Goal: Task Accomplishment & Management: Use online tool/utility

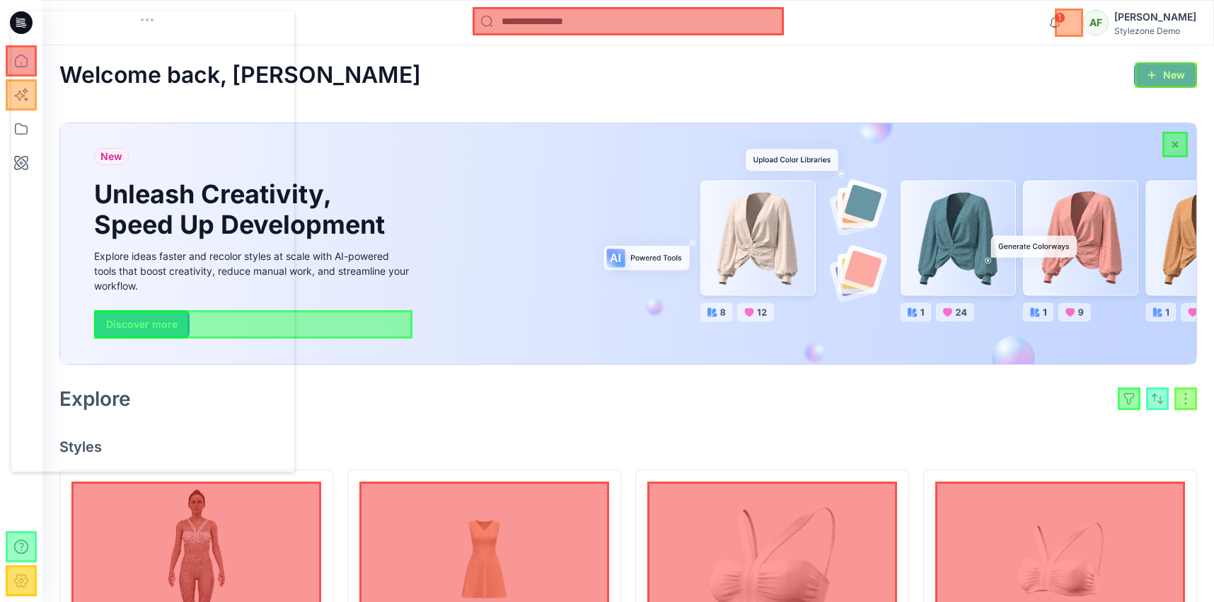
click at [1130, 12] on div "[PERSON_NAME]" at bounding box center [1156, 16] width 82 height 17
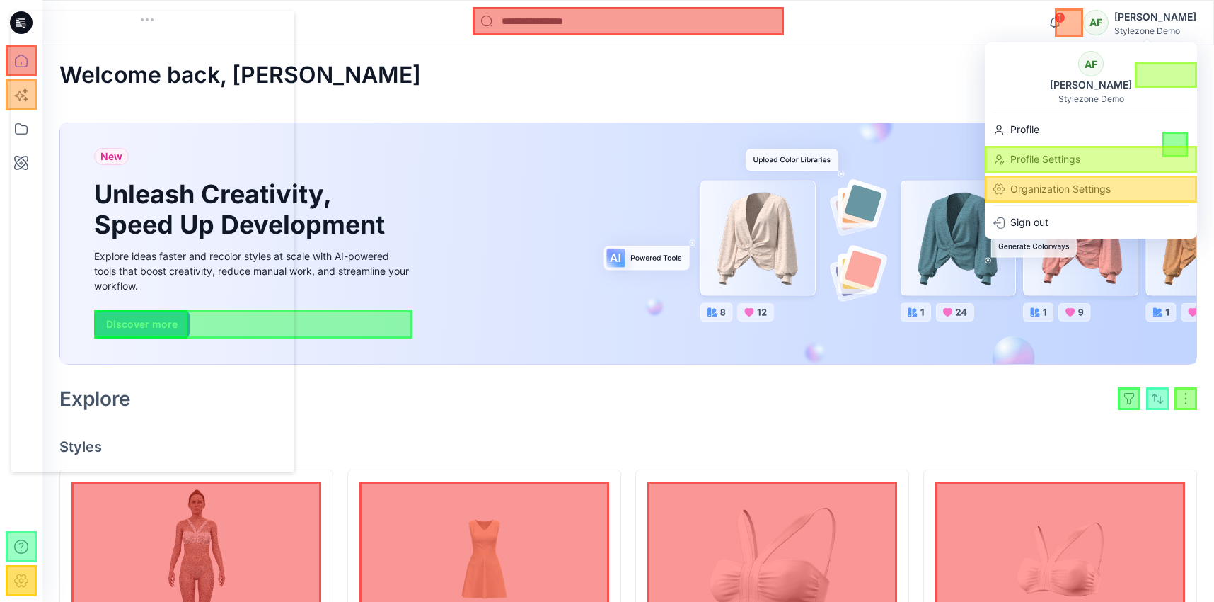
click at [938, 355] on div "New Unleash Creativity, Speed Up Development Explore ideas faster and recolor s…" at bounding box center [628, 243] width 1137 height 241
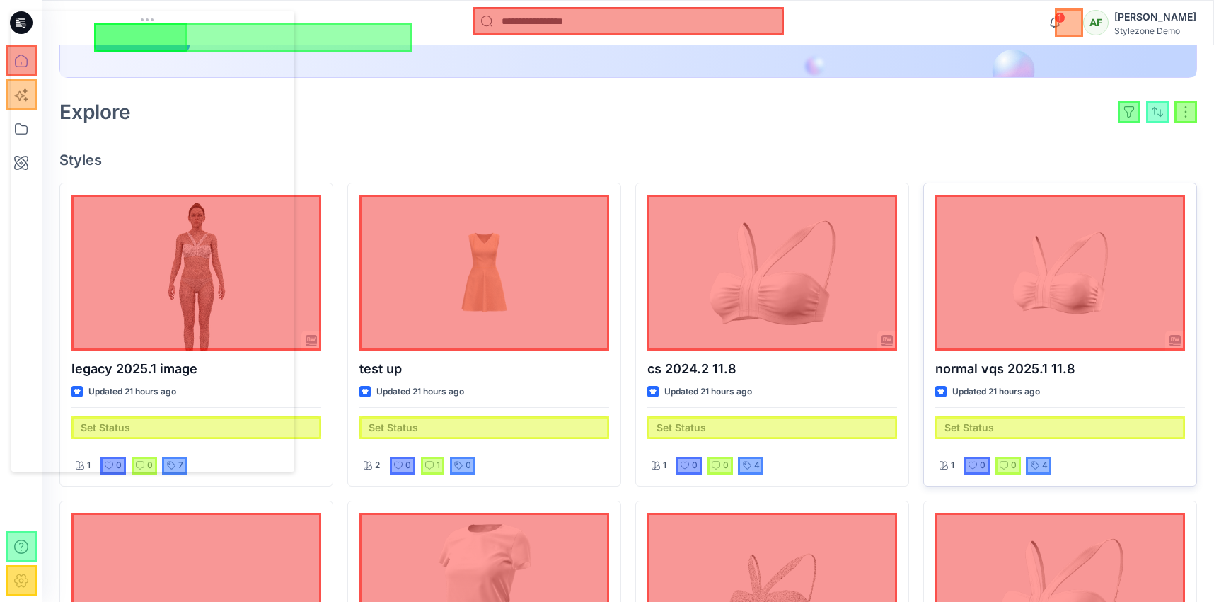
scroll to position [274, 0]
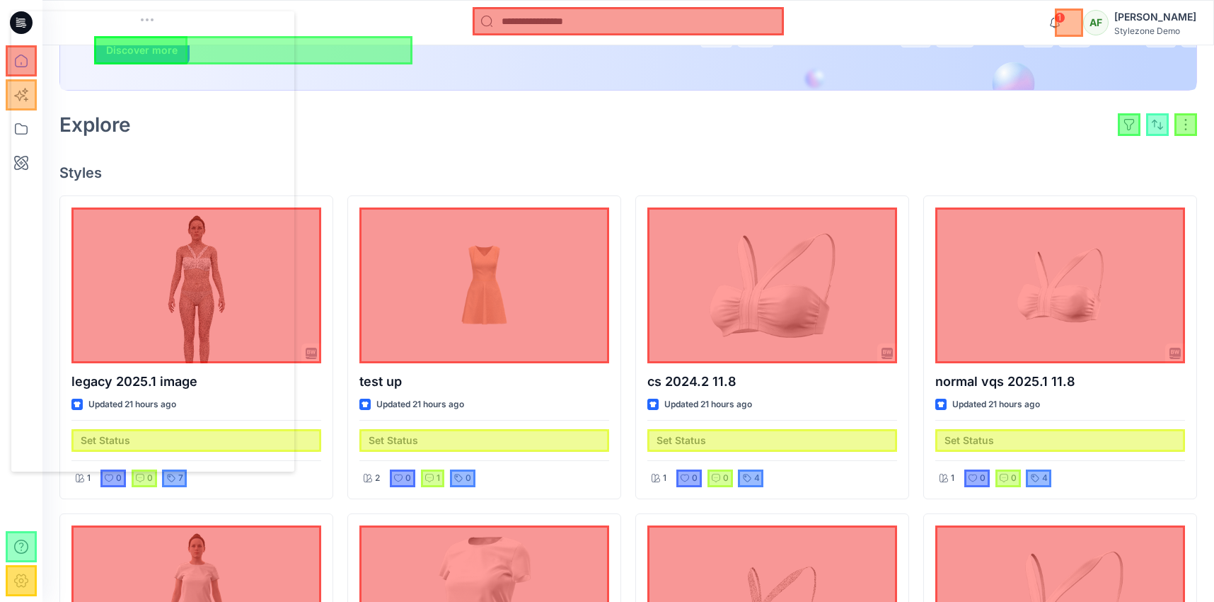
click at [1192, 124] on div at bounding box center [1186, 124] width 23 height 23
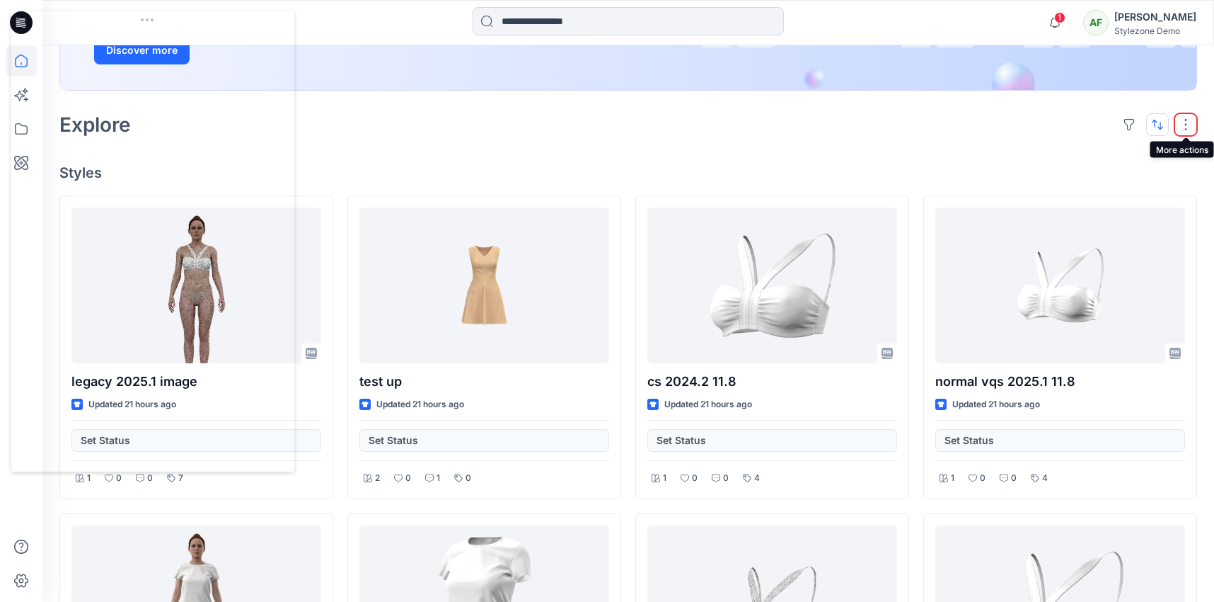
click at [1159, 126] on button "button" at bounding box center [1158, 124] width 23 height 23
click at [1127, 163] on p "Last update" at bounding box center [1110, 160] width 89 height 15
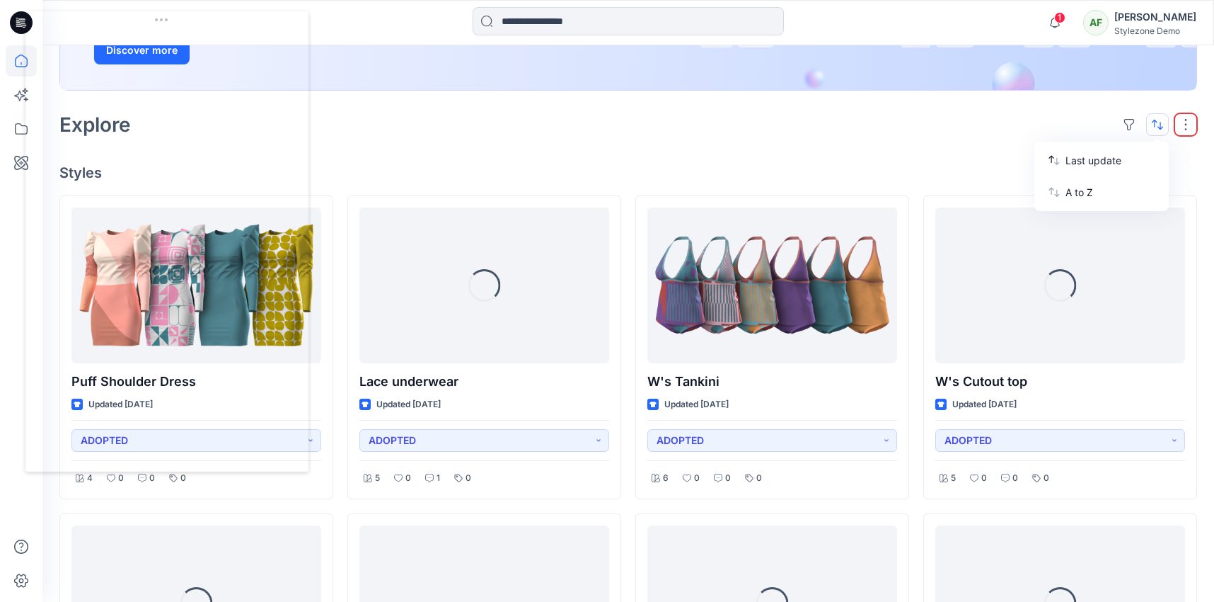
drag, startPoint x: 120, startPoint y: 30, endPoint x: 153, endPoint y: 4, distance: 41.8
click at [153, 4] on body "1 Notifications Your style T-shirt_002 has been updated with T-shirt_002 versio…" at bounding box center [607, 464] width 1214 height 1476
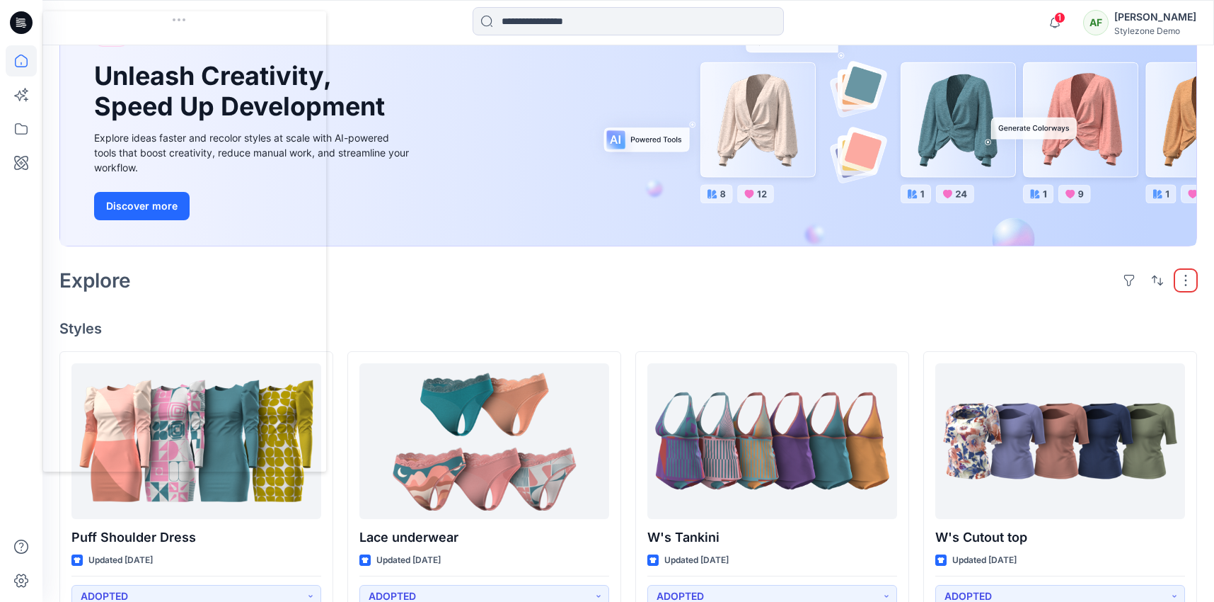
scroll to position [0, 0]
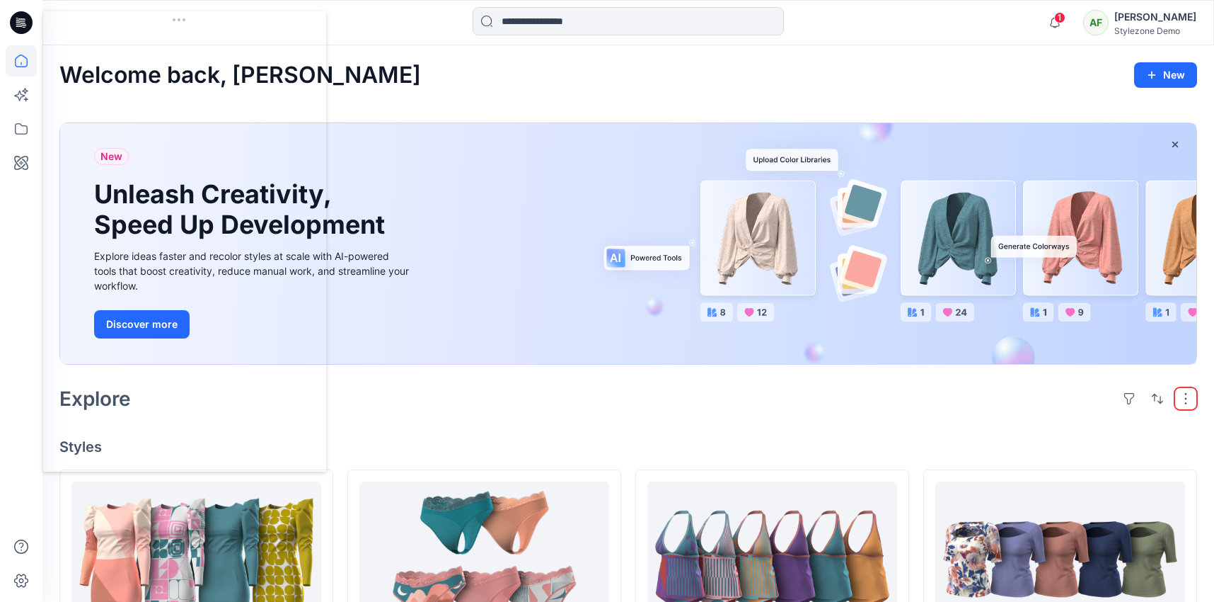
click at [1134, 32] on div "Stylezone Demo" at bounding box center [1156, 30] width 82 height 11
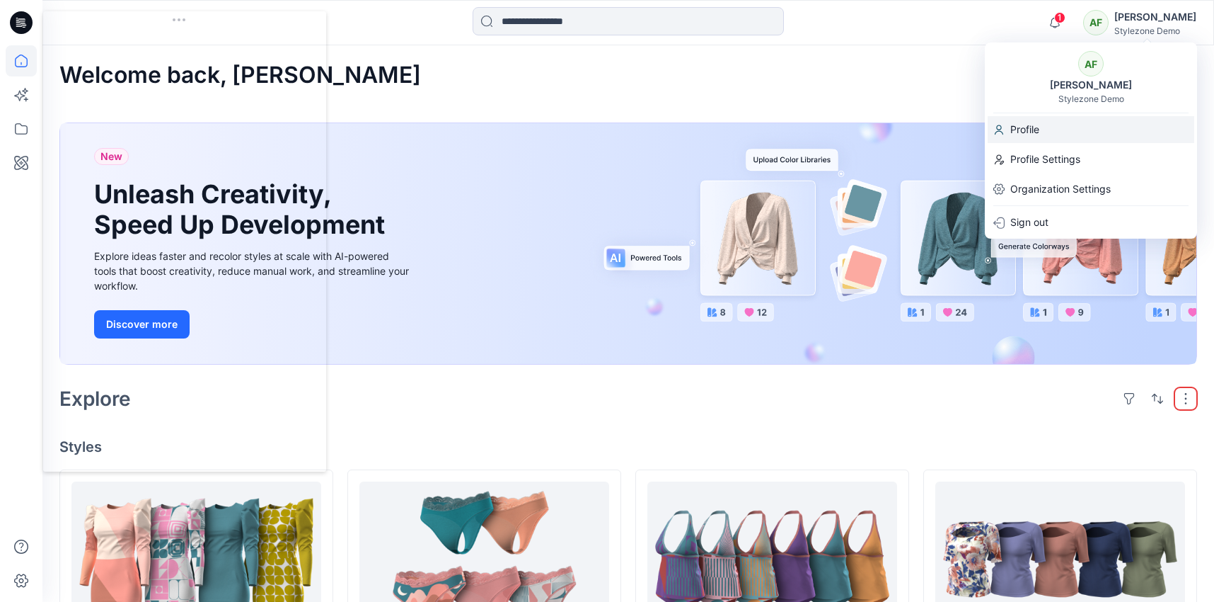
click at [1071, 134] on div "Profile" at bounding box center [1091, 129] width 207 height 27
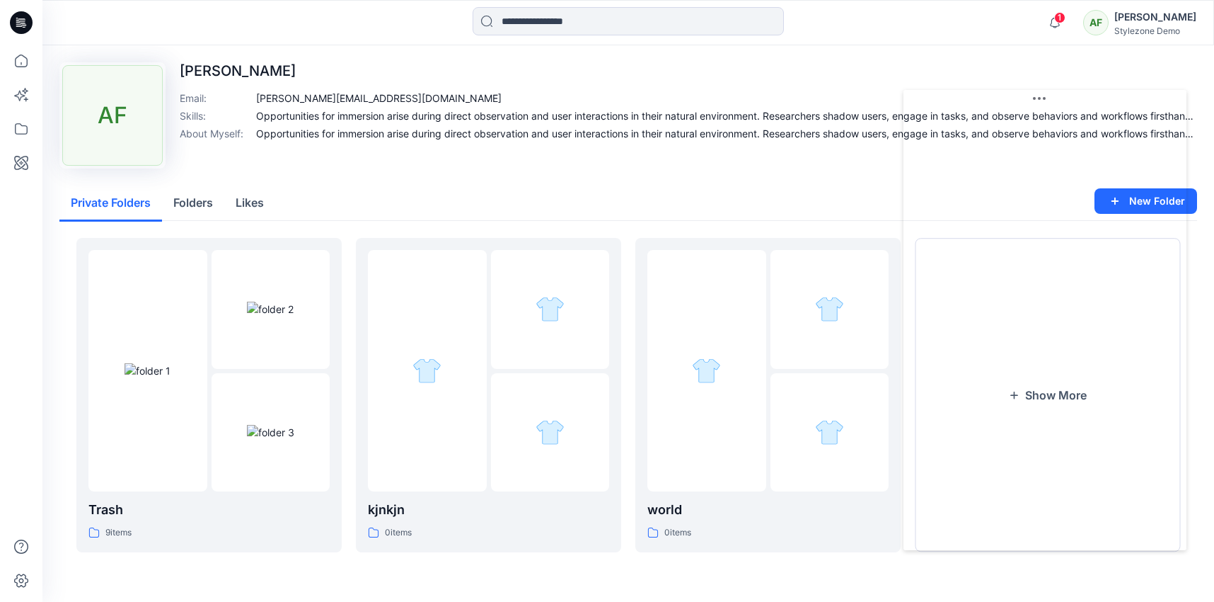
drag, startPoint x: 212, startPoint y: 30, endPoint x: 1073, endPoint y: 105, distance: 864.6
click at [1073, 107] on body "1 Notifications Your style T-shirt_002 has been updated with T-shirt_002 versio…" at bounding box center [607, 304] width 1214 height 609
click at [289, 316] on img at bounding box center [270, 308] width 47 height 15
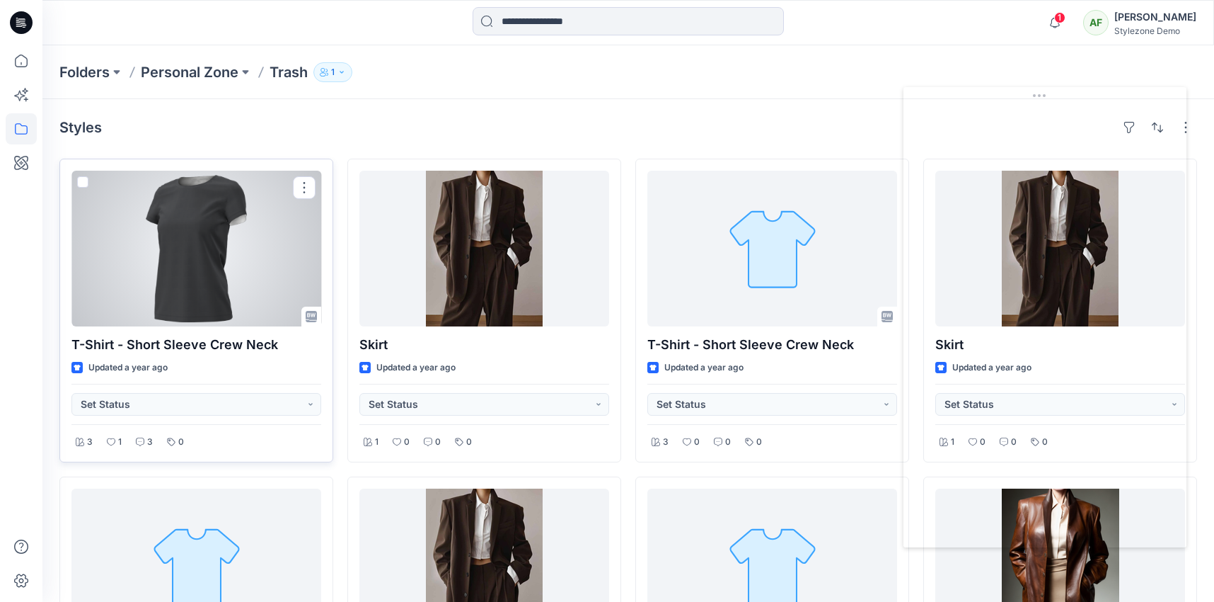
click at [83, 185] on span at bounding box center [82, 181] width 11 height 11
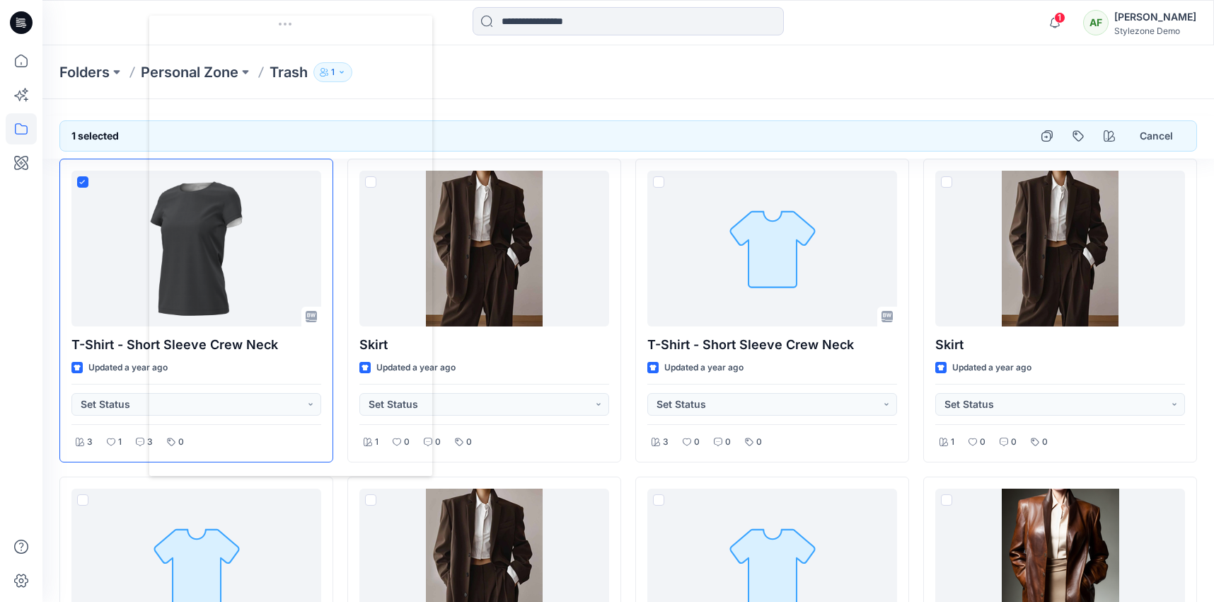
drag, startPoint x: 1031, startPoint y: 98, endPoint x: 277, endPoint y: 26, distance: 757.8
click at [277, 26] on body "1 Notifications Your style T-shirt_002 has been updated with T-shirt_002 versio…" at bounding box center [607, 557] width 1214 height 1115
click at [1109, 137] on icon "button" at bounding box center [1109, 135] width 11 height 11
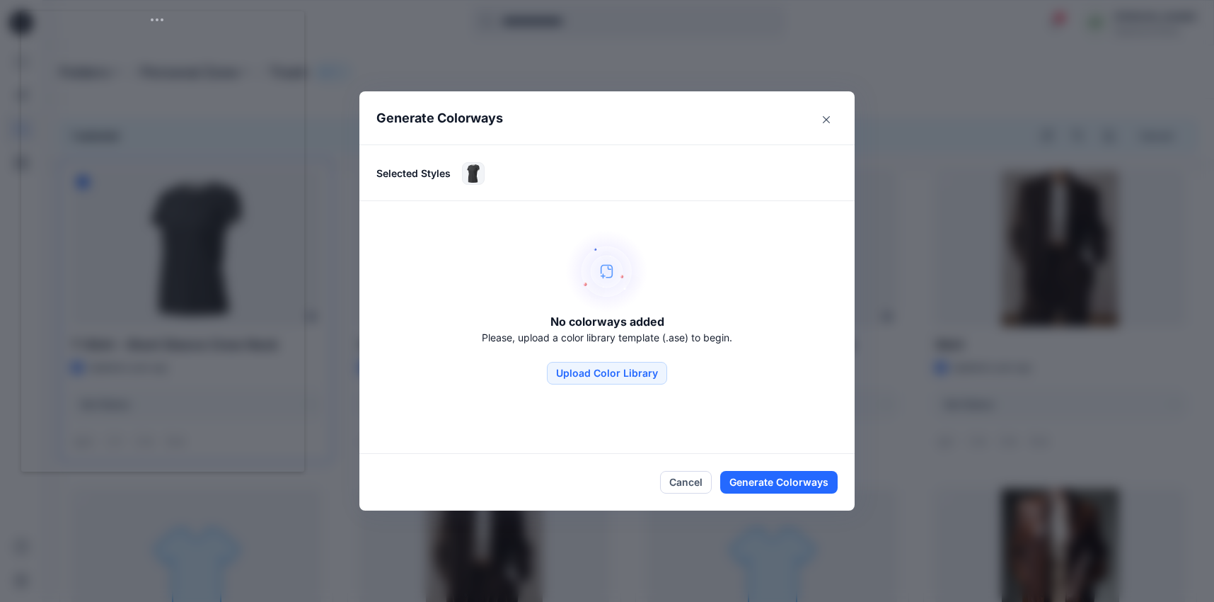
drag, startPoint x: 301, startPoint y: 34, endPoint x: 171, endPoint y: 27, distance: 129.7
click at [171, 27] on body "1 Notifications Your style T-shirt_002 has been updated with T-shirt_002 versio…" at bounding box center [607, 557] width 1214 height 1115
click at [641, 379] on button "Upload Color Library" at bounding box center [607, 373] width 120 height 23
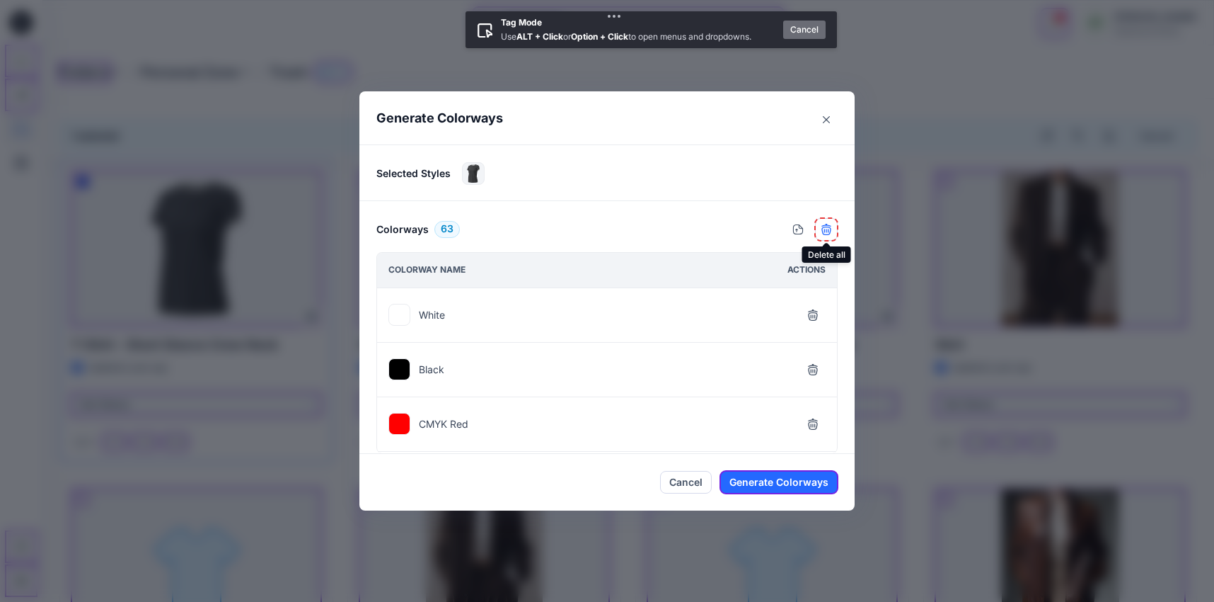
click at [817, 223] on button "button" at bounding box center [826, 229] width 23 height 23
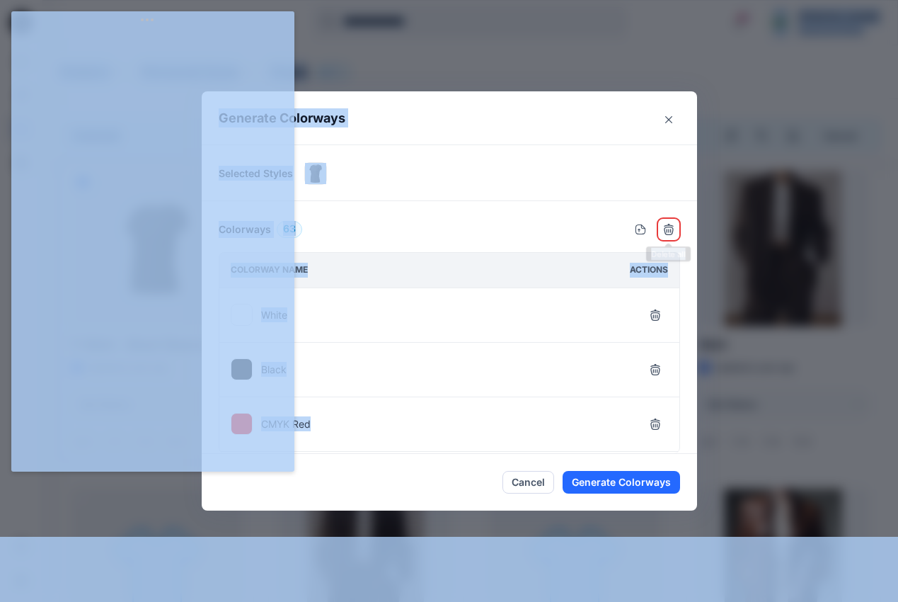
click at [146, 28] on body "1 Notifications Your style T-shirt_002 has been updated with T-shirt_002 versio…" at bounding box center [449, 557] width 898 height 1115
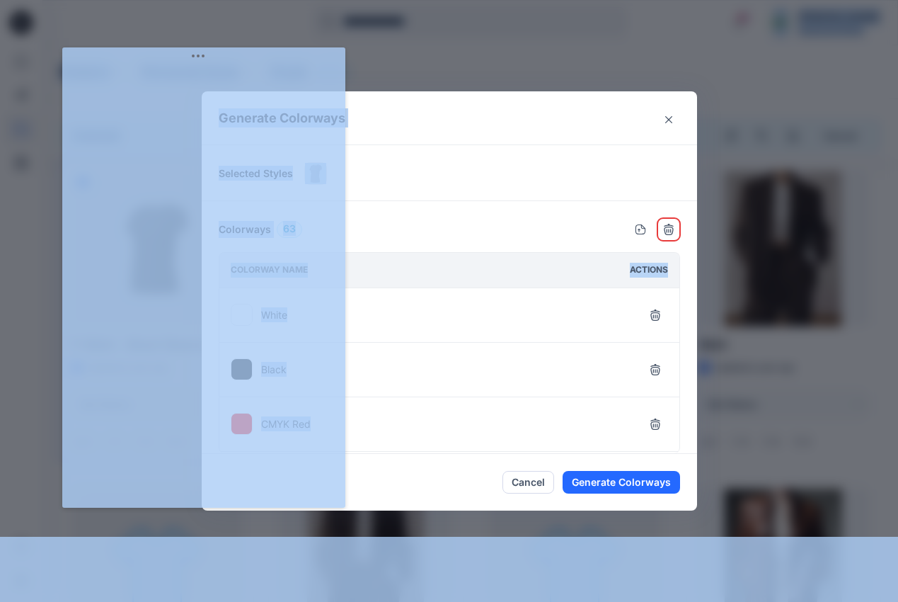
drag, startPoint x: 146, startPoint y: 22, endPoint x: 209, endPoint y: 65, distance: 76.9
click at [209, 65] on body "1 Notifications Your style T-shirt_002 has been updated with T-shirt_002 versio…" at bounding box center [449, 557] width 898 height 1115
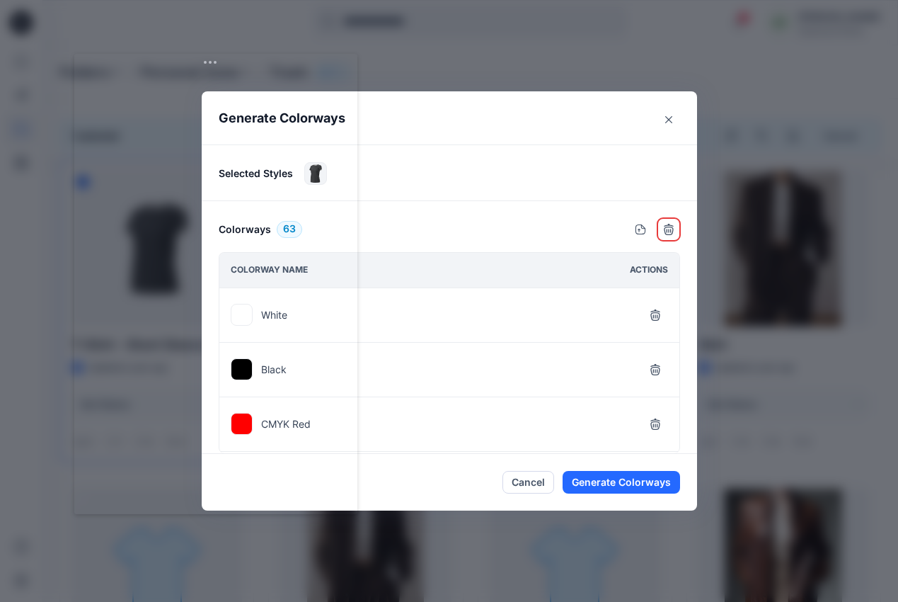
click at [232, 50] on div "Generate Colorways Selected Styles Colorways 63 Colorway name Actions White Bla…" at bounding box center [449, 301] width 898 height 602
drag, startPoint x: 214, startPoint y: 70, endPoint x: 261, endPoint y: 70, distance: 47.4
click at [261, 70] on body "1 Notifications Your style T-shirt_002 has been updated with T-shirt_002 versio…" at bounding box center [449, 557] width 898 height 1115
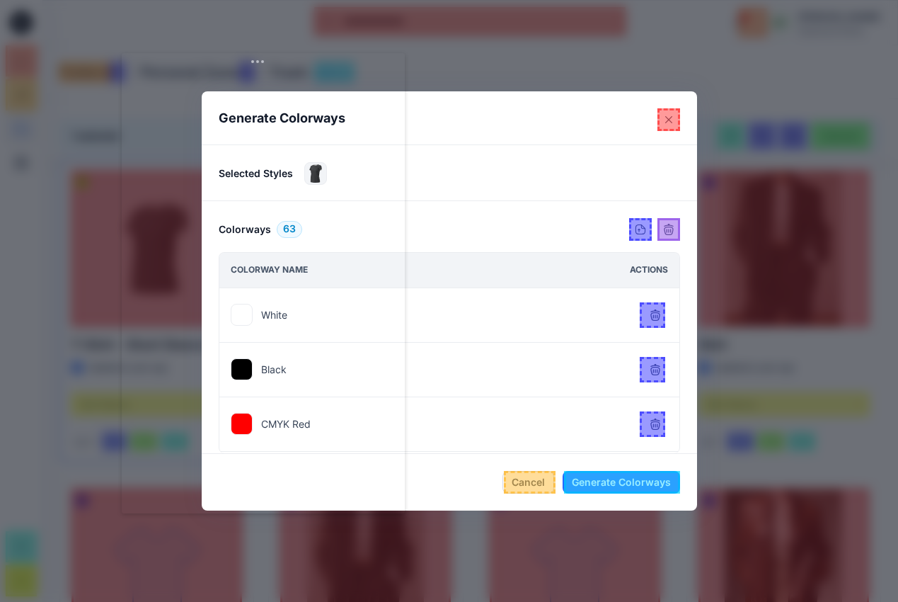
click at [580, 480] on div at bounding box center [622, 482] width 116 height 23
click at [644, 226] on div at bounding box center [640, 229] width 23 height 23
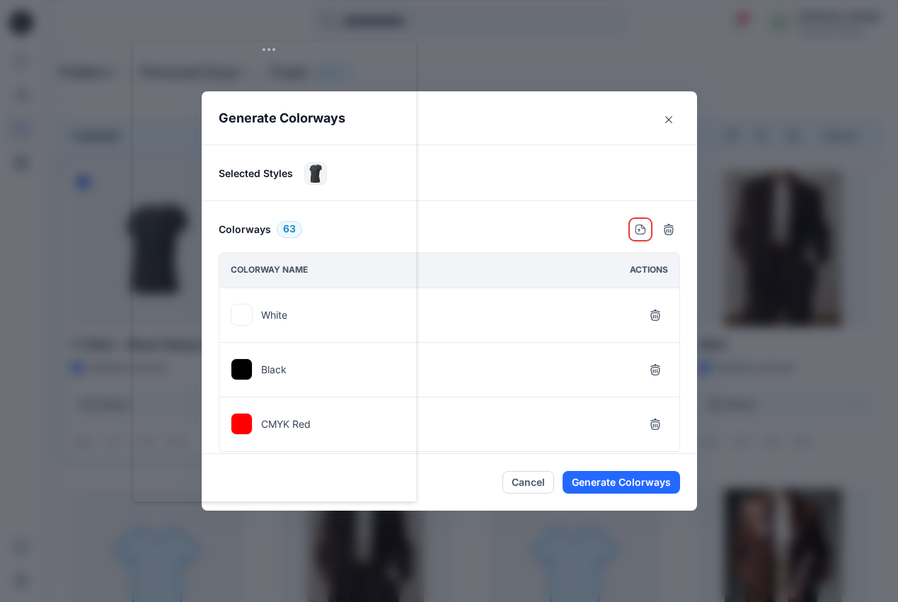
drag, startPoint x: 261, startPoint y: 66, endPoint x: 273, endPoint y: 54, distance: 16.5
click at [273, 54] on body "1 Notifications Your style T-shirt_002 has been updated with T-shirt_002 versio…" at bounding box center [449, 557] width 898 height 1115
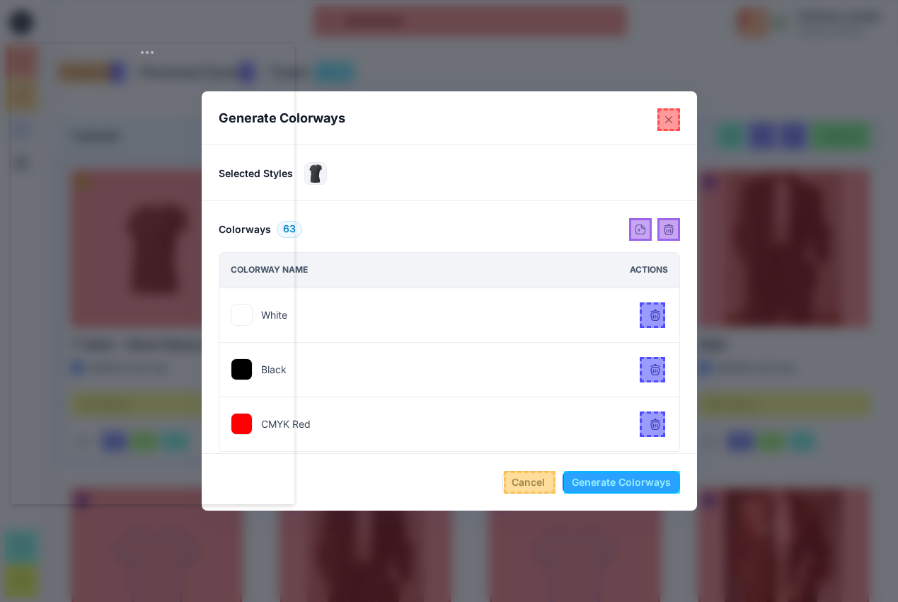
drag, startPoint x: 287, startPoint y: 53, endPoint x: 161, endPoint y: 57, distance: 126.7
click at [161, 57] on body "1 Notifications Your style T-shirt_002 has been updated with T-shirt_002 versio…" at bounding box center [449, 557] width 898 height 1115
click at [659, 315] on div at bounding box center [652, 314] width 25 height 25
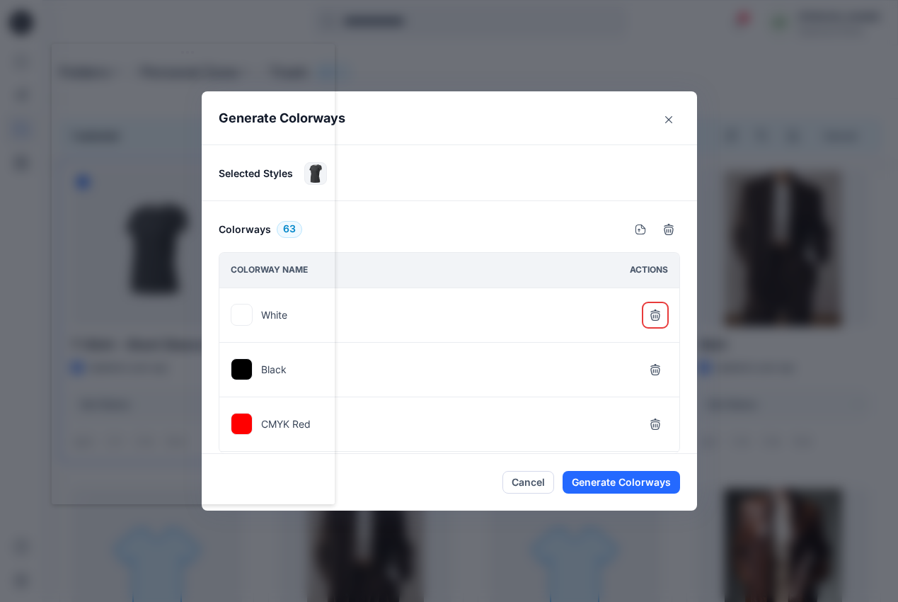
drag, startPoint x: 141, startPoint y: 58, endPoint x: 215, endPoint y: 57, distance: 74.3
click at [215, 58] on body "1 Notifications Your style T-shirt_002 has been updated with T-shirt_002 versio…" at bounding box center [449, 557] width 898 height 1115
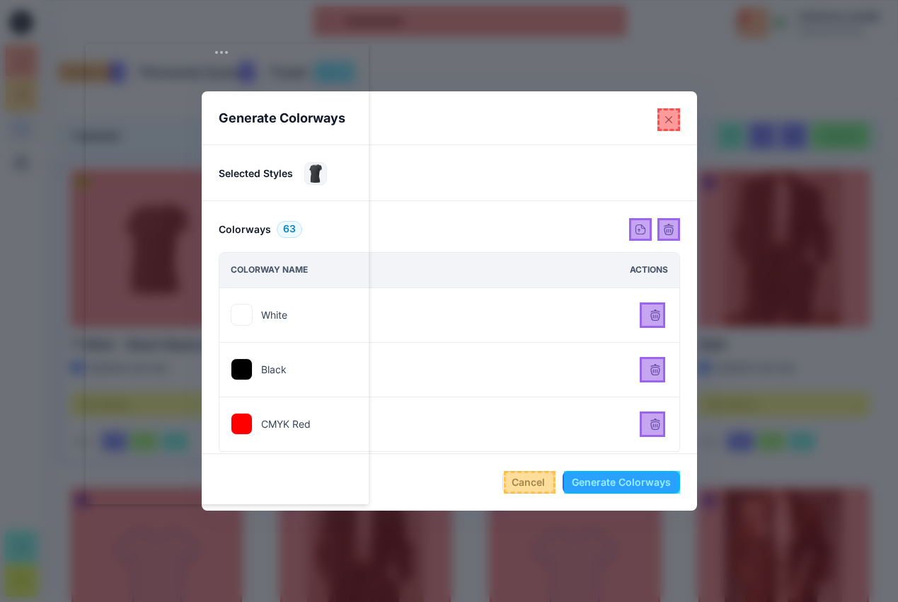
click at [526, 484] on div at bounding box center [530, 482] width 52 height 23
drag, startPoint x: 251, startPoint y: 64, endPoint x: 258, endPoint y: 36, distance: 29.4
click at [258, 36] on body "1 Notifications Your style T-shirt_002 has been updated with T-shirt_002 versio…" at bounding box center [449, 557] width 898 height 1115
drag, startPoint x: 237, startPoint y: 26, endPoint x: 212, endPoint y: 60, distance: 42.0
click at [212, 60] on body "1 Notifications Your style T-shirt_002 has been updated with T-shirt_002 versio…" at bounding box center [449, 557] width 898 height 1115
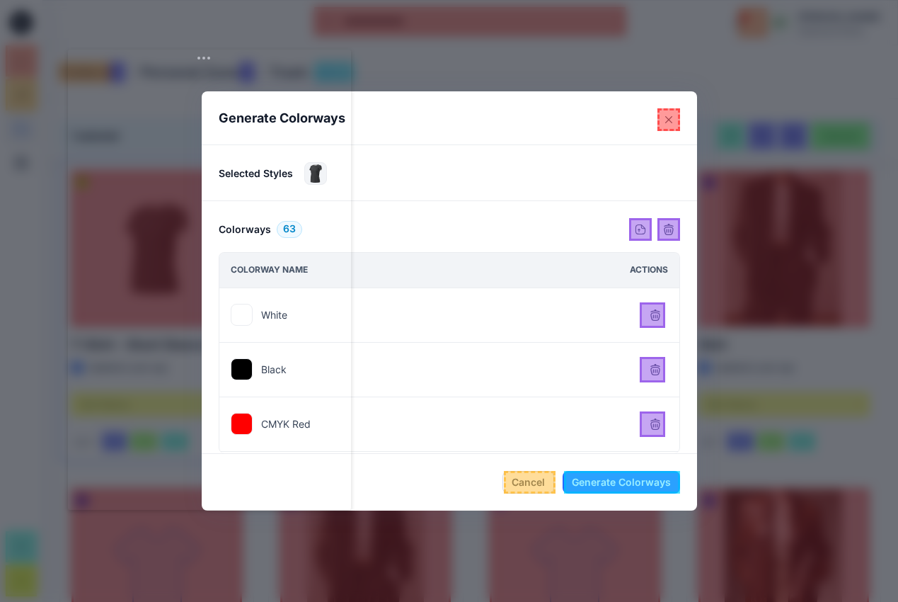
click at [671, 235] on div at bounding box center [668, 229] width 23 height 23
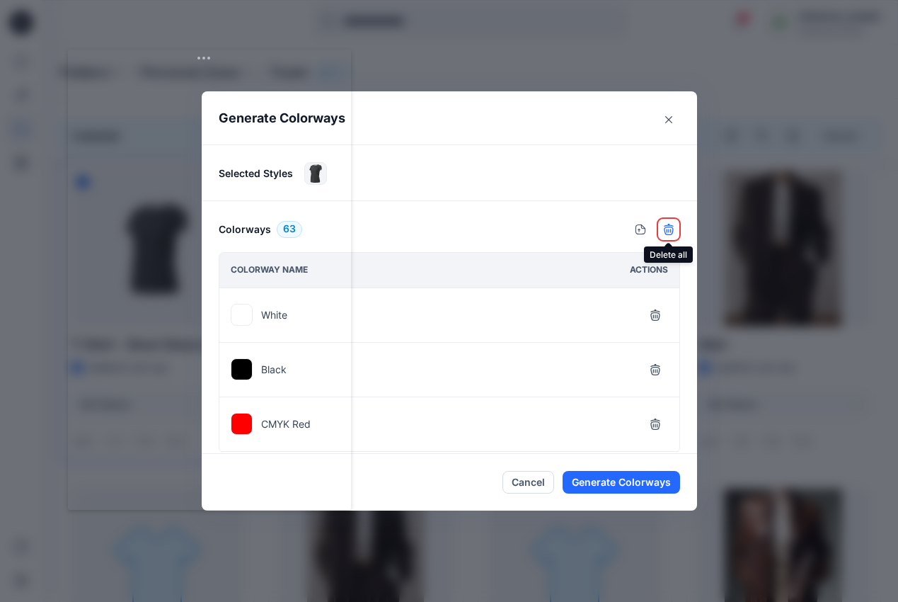
click at [671, 230] on icon "button" at bounding box center [668, 229] width 11 height 11
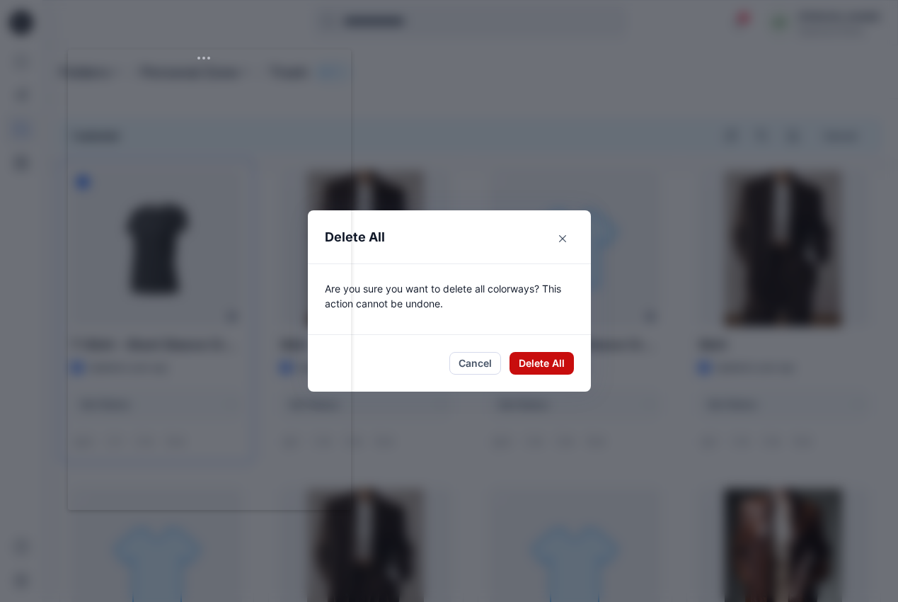
click at [551, 366] on button "Delete All" at bounding box center [542, 363] width 64 height 23
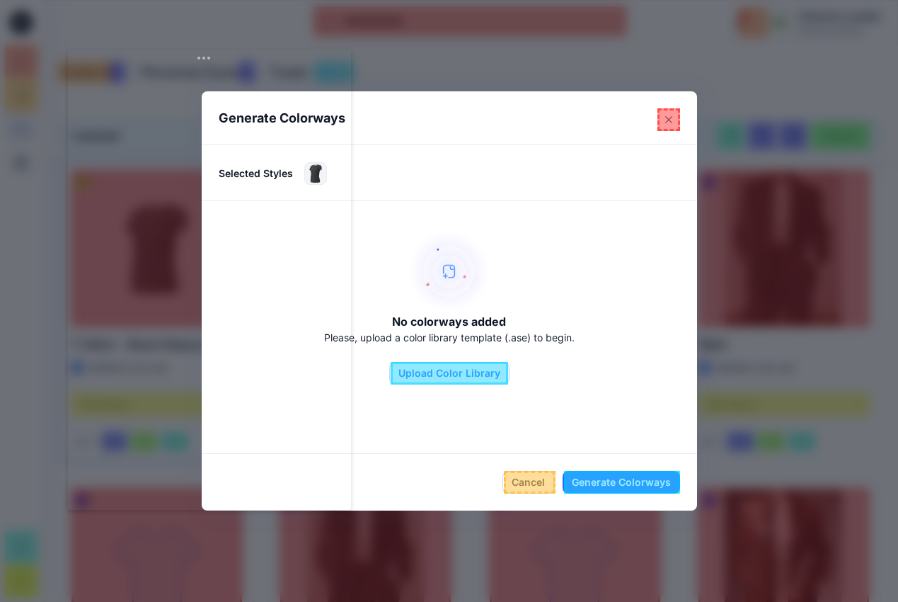
click at [447, 374] on div at bounding box center [449, 373] width 117 height 23
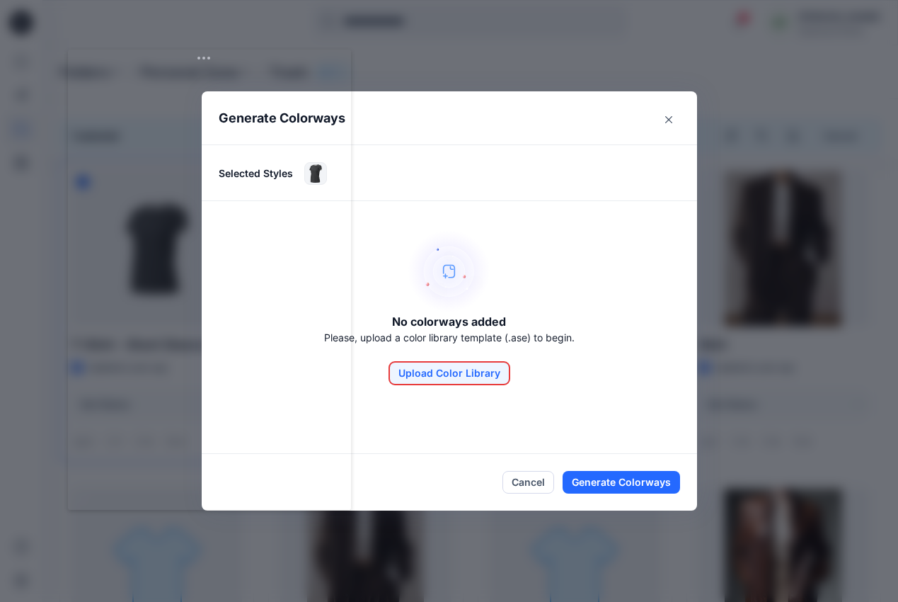
drag, startPoint x: 201, startPoint y: 63, endPoint x: 202, endPoint y: 86, distance: 23.4
click at [202, 86] on body "1 Notifications Your style T-shirt_002 has been updated with T-shirt_002 versio…" at bounding box center [449, 557] width 898 height 1115
